Goal: Check status

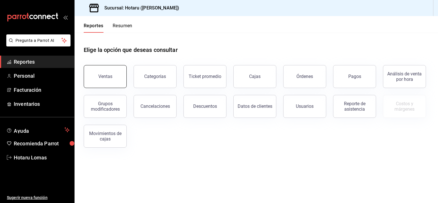
click at [109, 76] on div "Ventas" at bounding box center [105, 76] width 14 height 5
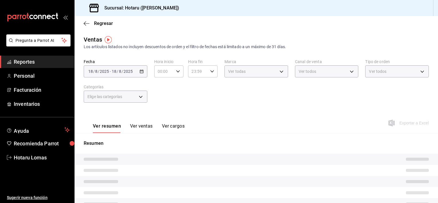
type input "PARROT,UBER_EATS,RAPPI,DIDI_FOOD,ONLINE"
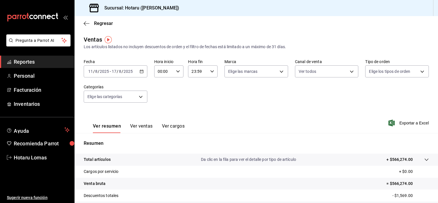
click at [124, 72] on input "2025" at bounding box center [128, 71] width 10 height 5
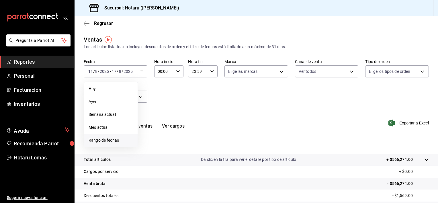
click at [101, 140] on span "Rango de fechas" at bounding box center [110, 140] width 44 height 6
